Goal: Obtain resource: Download file/media

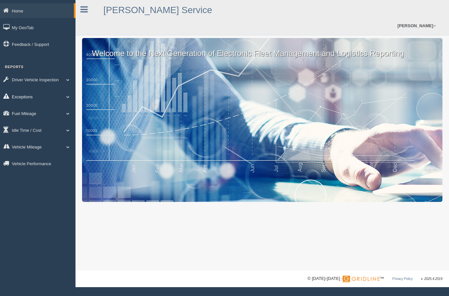
click at [28, 95] on link "Exceptions" at bounding box center [37, 96] width 75 height 15
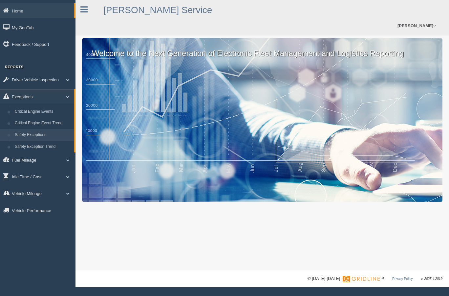
click at [32, 134] on link "Safety Exceptions" at bounding box center [43, 135] width 62 height 12
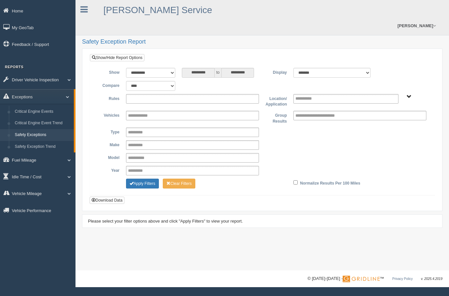
click at [167, 94] on ul at bounding box center [192, 99] width 133 height 10
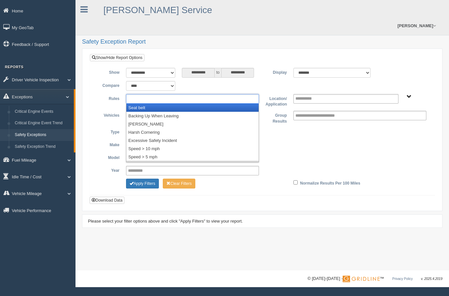
click at [147, 104] on li "Seat belt" at bounding box center [192, 108] width 132 height 8
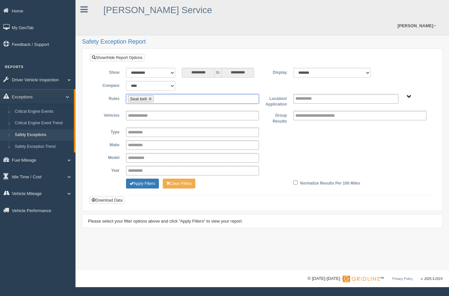
click at [178, 94] on ul "Seat belt" at bounding box center [192, 99] width 133 height 10
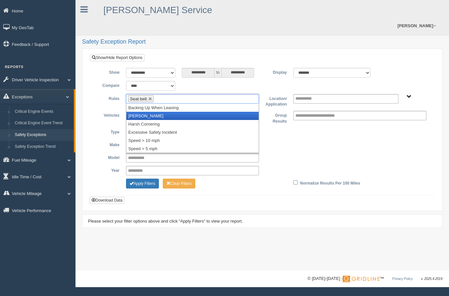
click at [150, 112] on li "[PERSON_NAME]" at bounding box center [192, 116] width 132 height 8
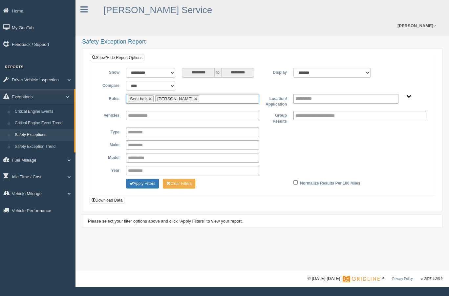
click at [211, 94] on ul "Seat belt [PERSON_NAME]" at bounding box center [192, 99] width 133 height 10
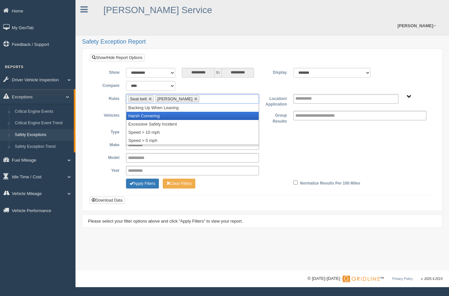
click at [158, 112] on li "Harsh Cornering" at bounding box center [192, 116] width 132 height 8
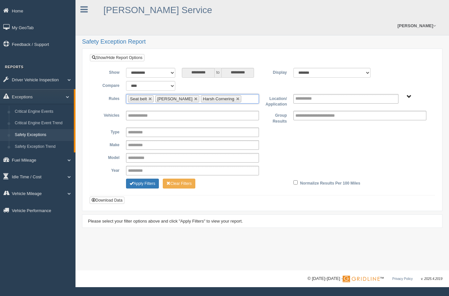
click at [243, 94] on ul "Seat belt Harsh Braking Harsh Cornering" at bounding box center [192, 99] width 133 height 10
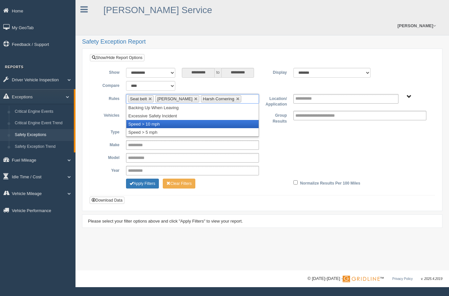
click at [153, 120] on li "Speed > 10 mph" at bounding box center [192, 124] width 132 height 8
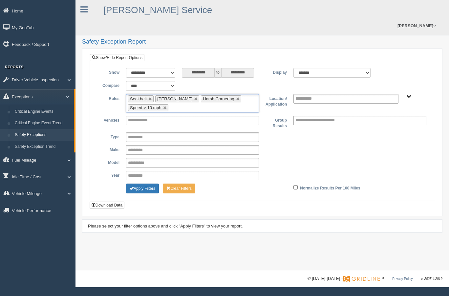
click at [407, 94] on span "B. Vehicle Class C. Emergency Response WTS-20-00 WTS-20-00 Mgr Vehicles WTS-40-…" at bounding box center [408, 96] width 5 height 5
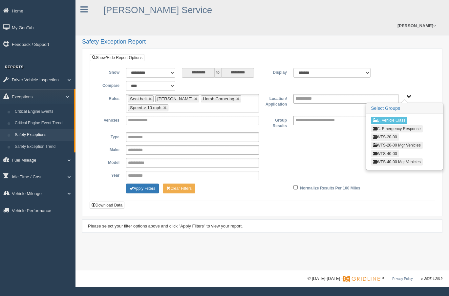
click at [394, 133] on button "WTS-20-00" at bounding box center [384, 136] width 28 height 7
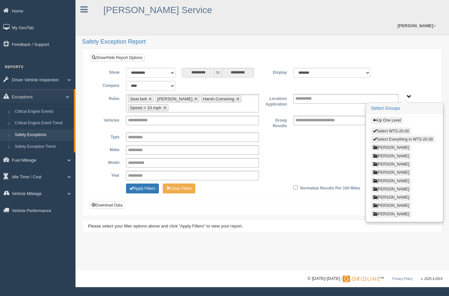
click at [424, 136] on button "Select Everything in WTS-20-00" at bounding box center [402, 139] width 64 height 7
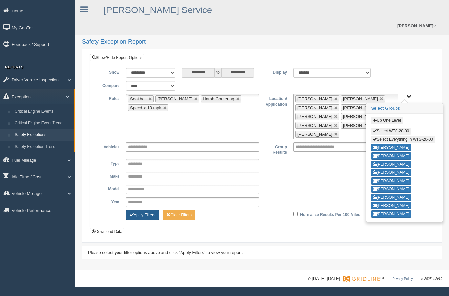
click at [145, 210] on button "Apply Filters" at bounding box center [142, 215] width 33 height 10
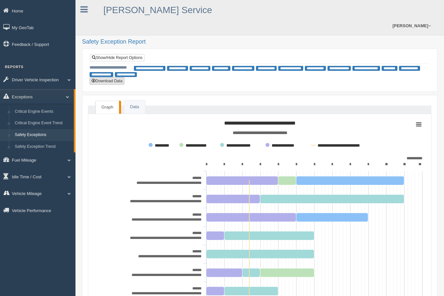
click at [108, 77] on button "Download Data" at bounding box center [107, 80] width 35 height 7
